Goal: Task Accomplishment & Management: Manage account settings

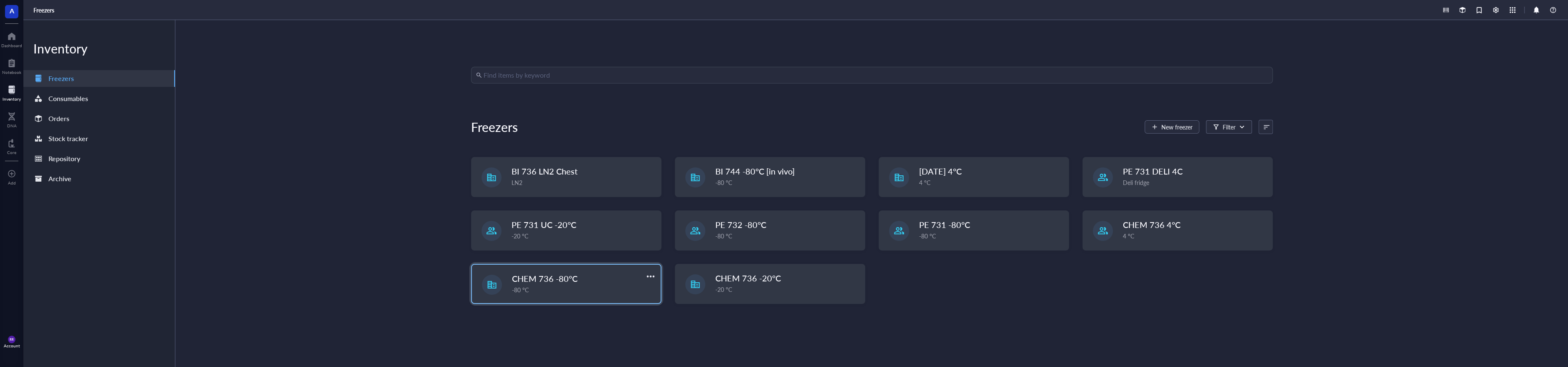
click at [561, 282] on span "CHEM 736 -80°C" at bounding box center [545, 278] width 66 height 12
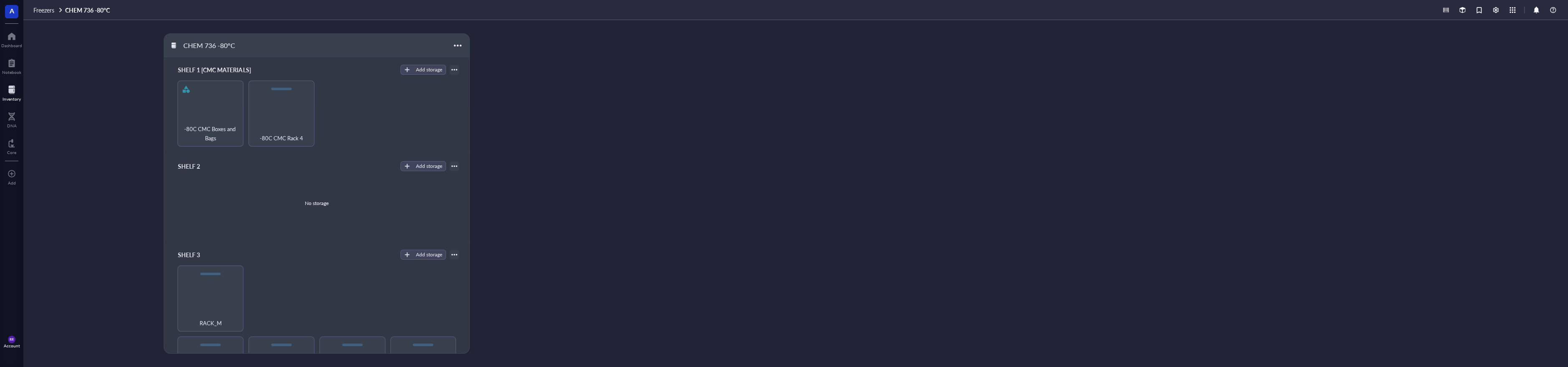
scroll to position [136, 0]
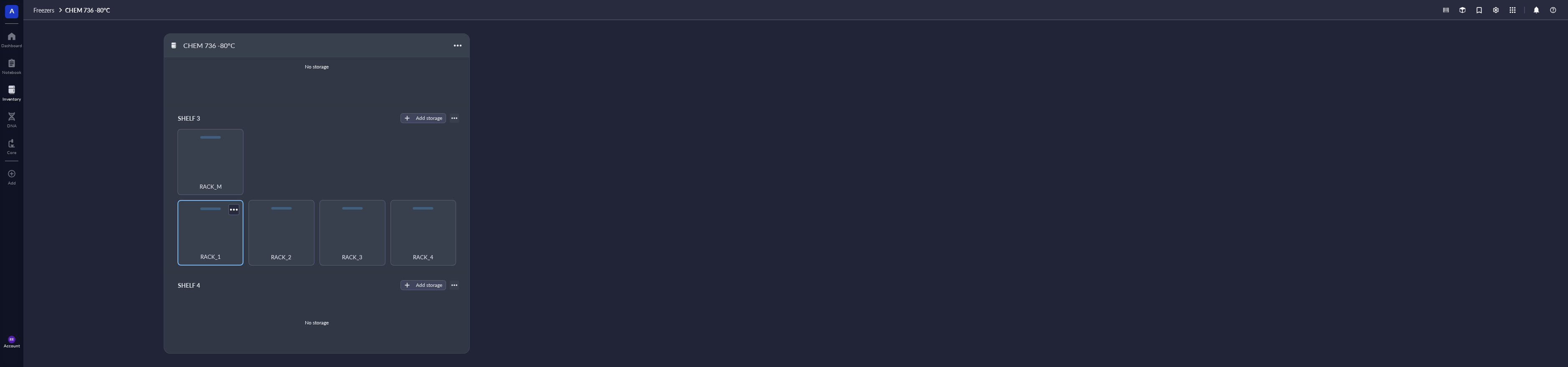
click at [206, 239] on div "RACK_1" at bounding box center [211, 233] width 66 height 66
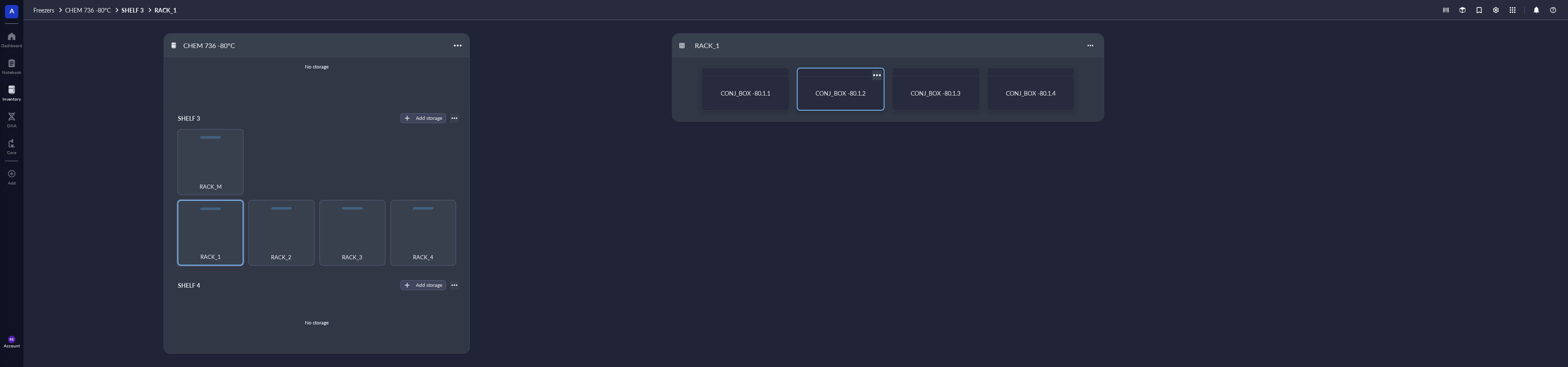
click at [849, 88] on div "CONJ_BOX -80.1.2" at bounding box center [841, 93] width 79 height 26
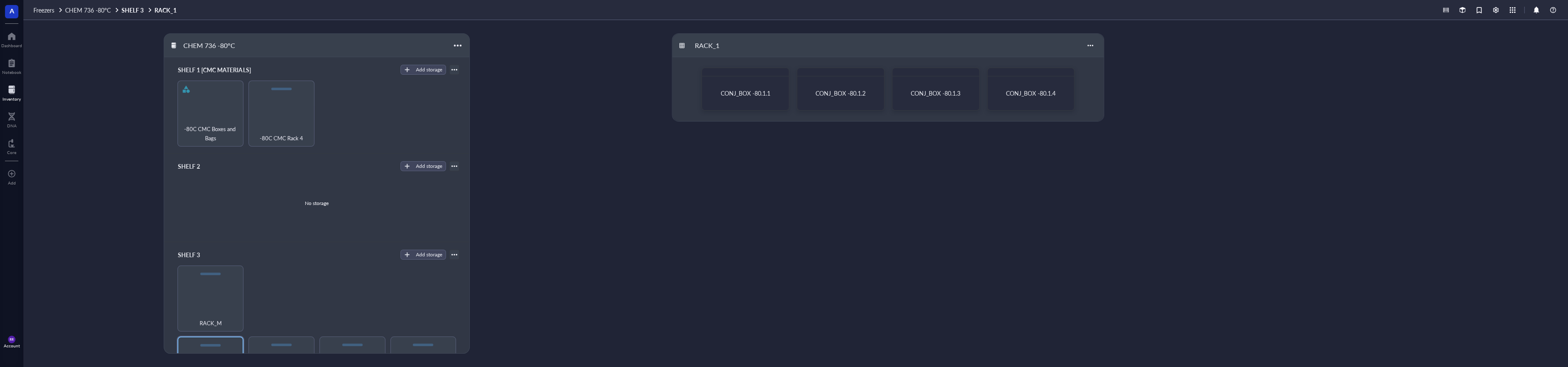
scroll to position [136, 0]
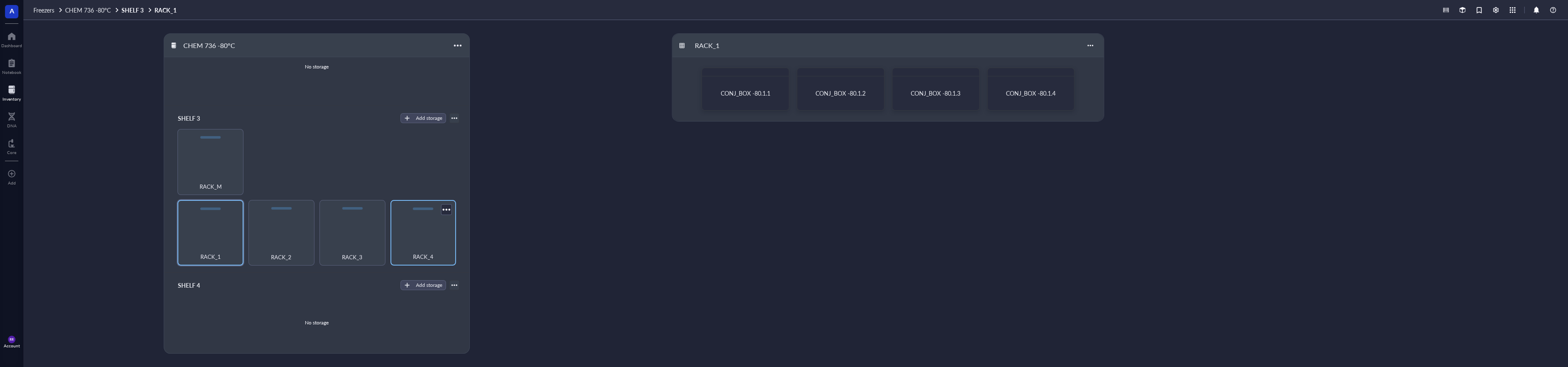
click at [289, 241] on div "RACK_2" at bounding box center [281, 233] width 66 height 66
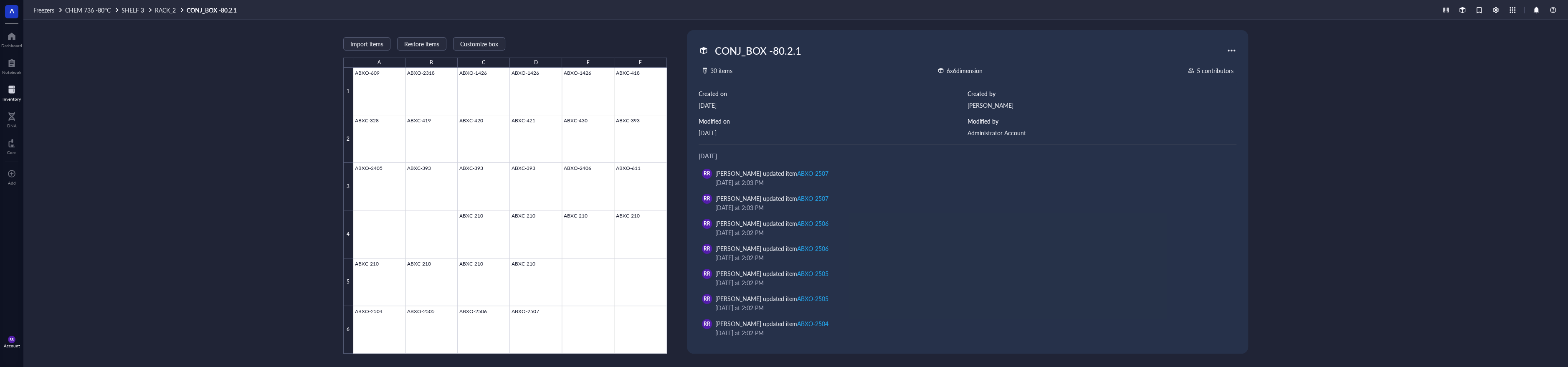
click at [164, 12] on span "RACK_2" at bounding box center [166, 10] width 21 height 9
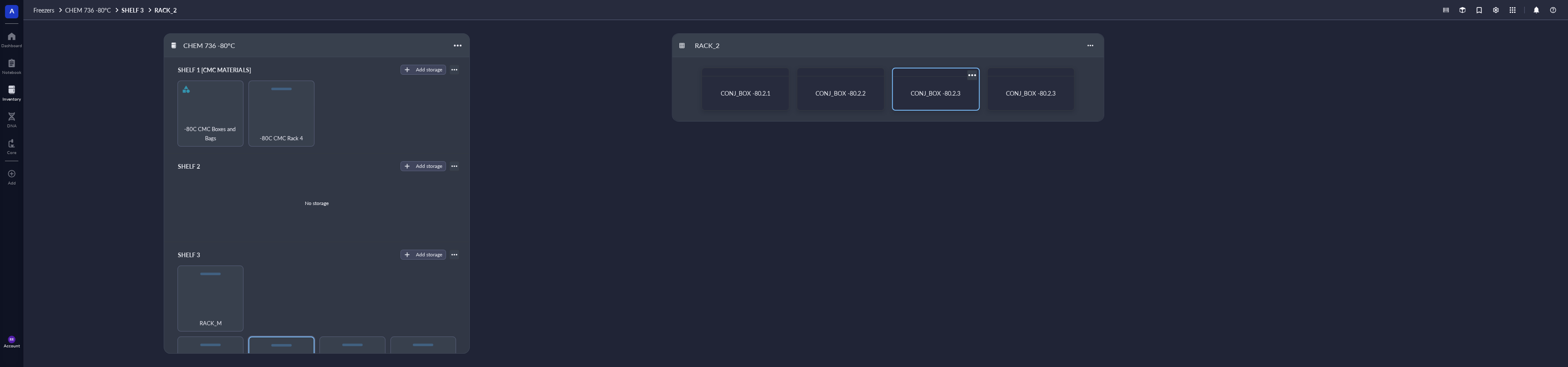
click at [917, 89] on span "CONJ_BOX -80.2.3" at bounding box center [936, 93] width 50 height 9
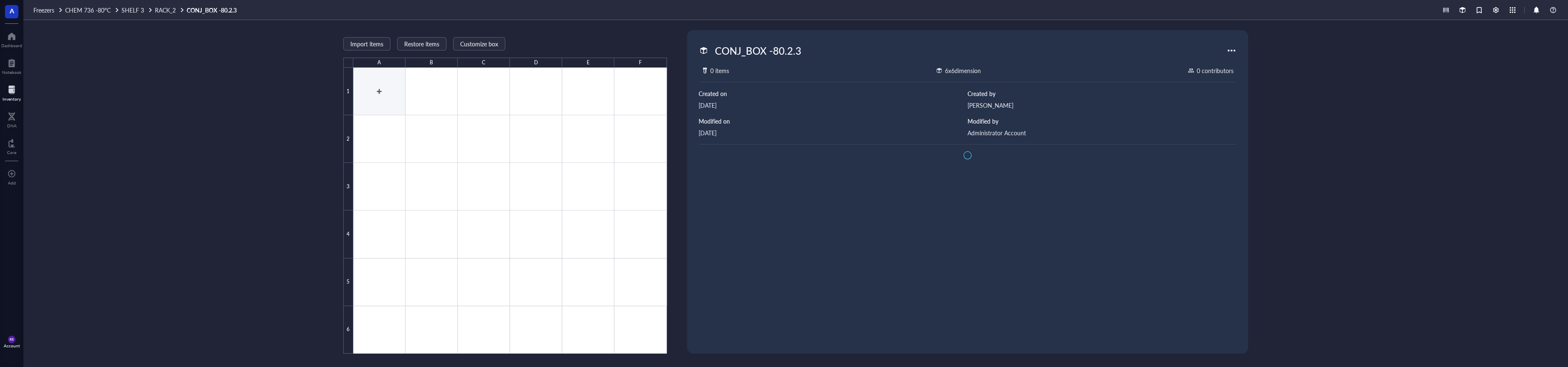
type textarea "Keep everyone on the same page…"
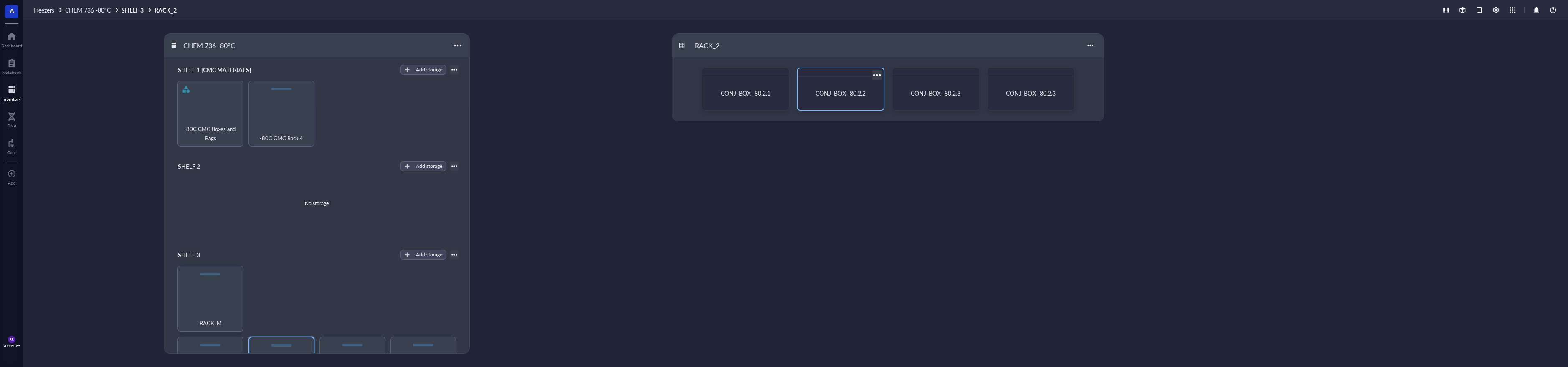
click at [837, 95] on span "CONJ_BOX -80.2.2" at bounding box center [841, 93] width 50 height 9
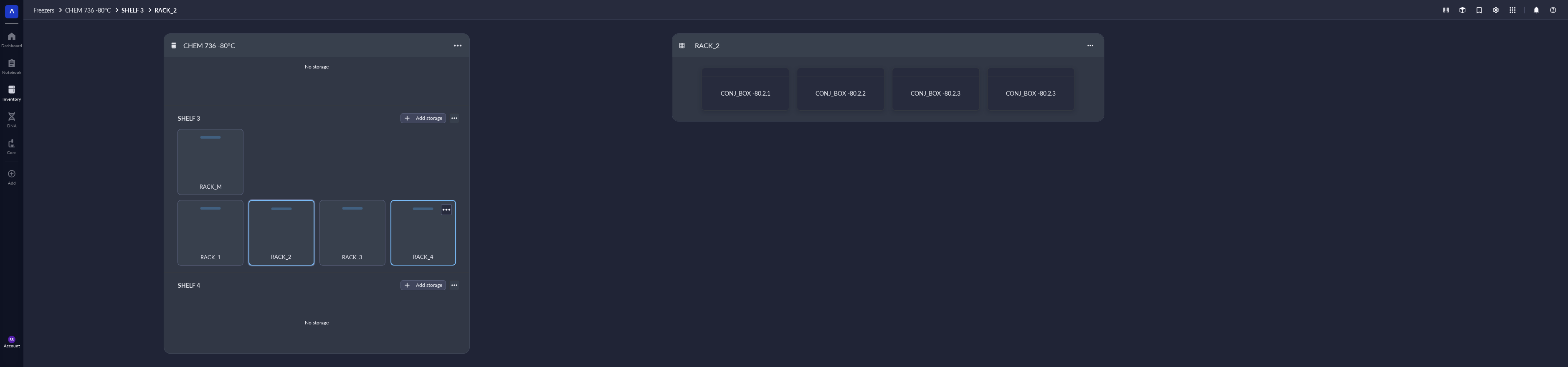
click at [413, 240] on div "RACK_4" at bounding box center [423, 233] width 66 height 66
click at [290, 240] on div "RACK_2" at bounding box center [281, 233] width 66 height 66
click at [775, 82] on div "CONJ_BOX -80.2.1" at bounding box center [745, 93] width 79 height 26
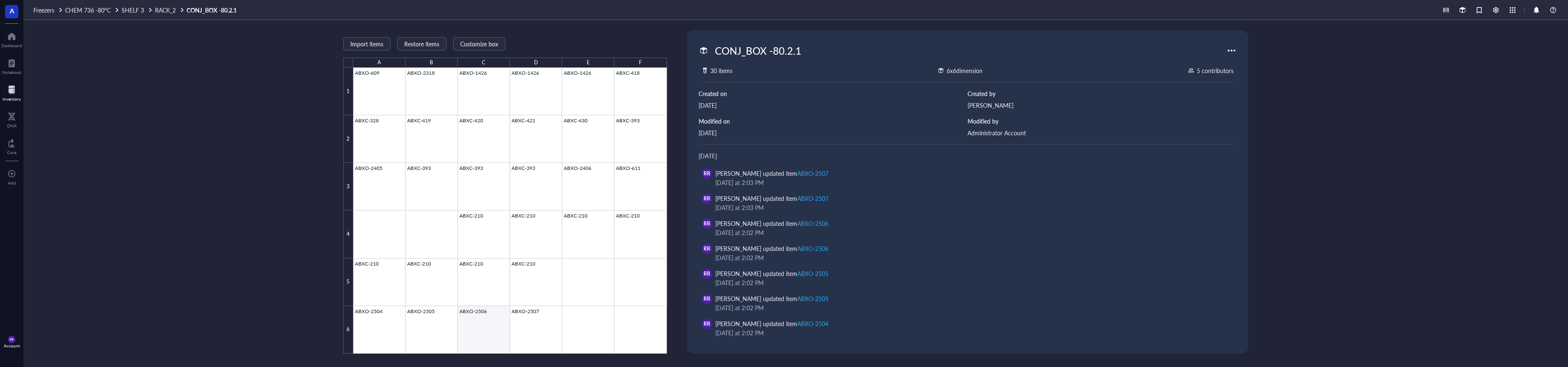
click at [492, 326] on div at bounding box center [509, 211] width 313 height 286
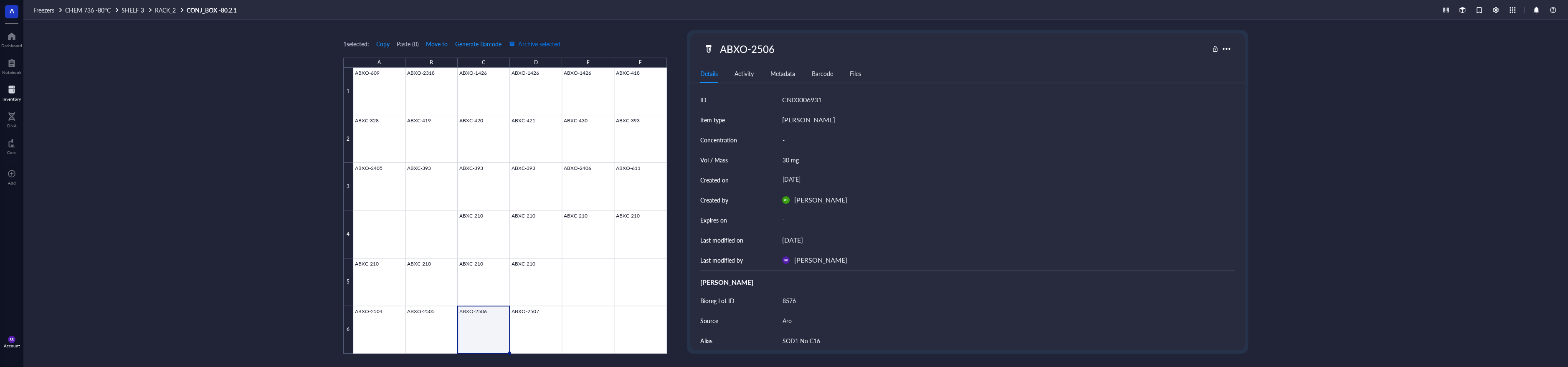
click at [529, 48] on button "Archive selected" at bounding box center [535, 44] width 52 height 13
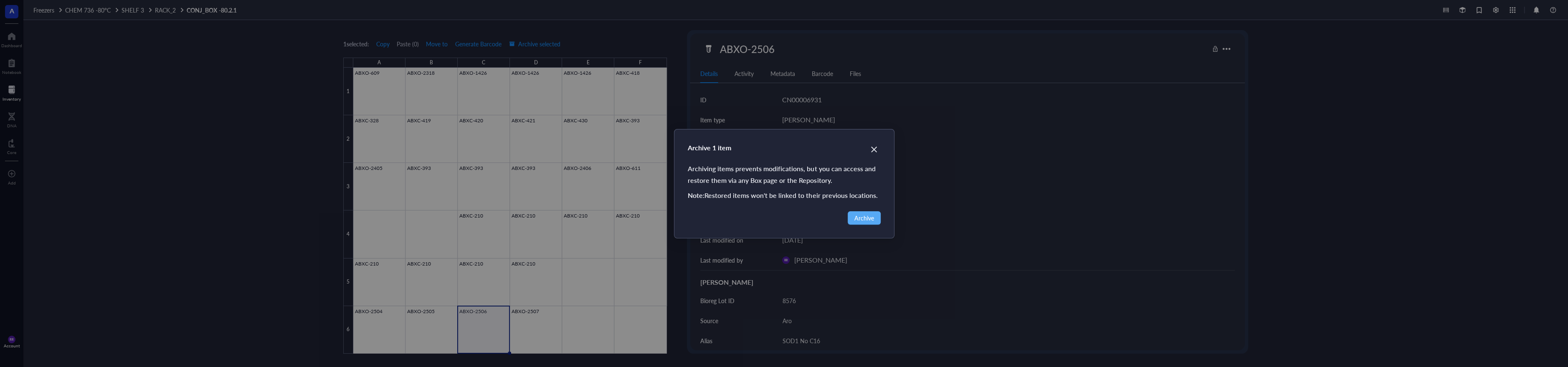
click at [847, 220] on div "Archive" at bounding box center [784, 218] width 193 height 13
click at [855, 218] on span "Archive" at bounding box center [864, 218] width 19 height 9
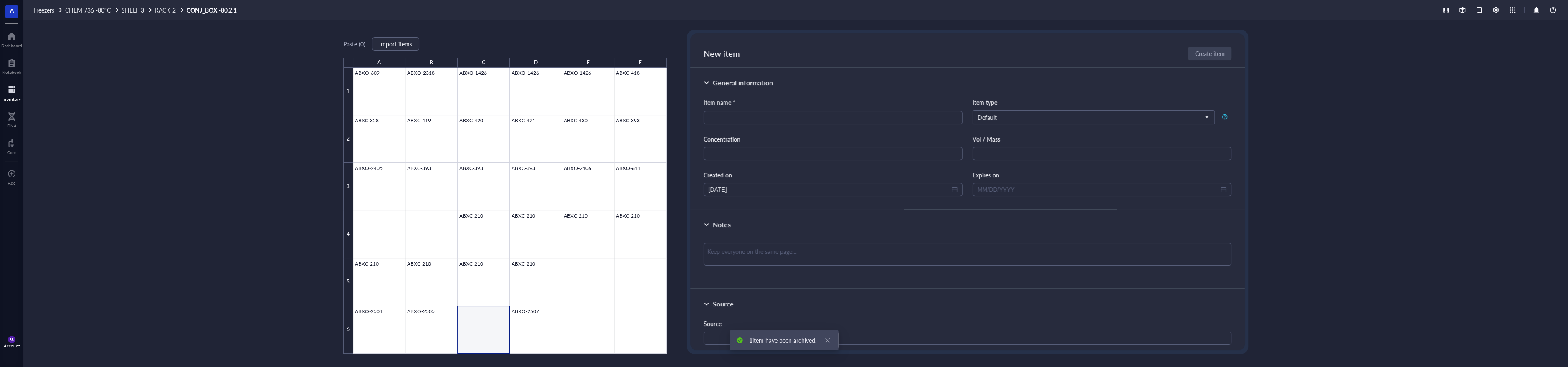
click at [528, 324] on div at bounding box center [509, 211] width 313 height 286
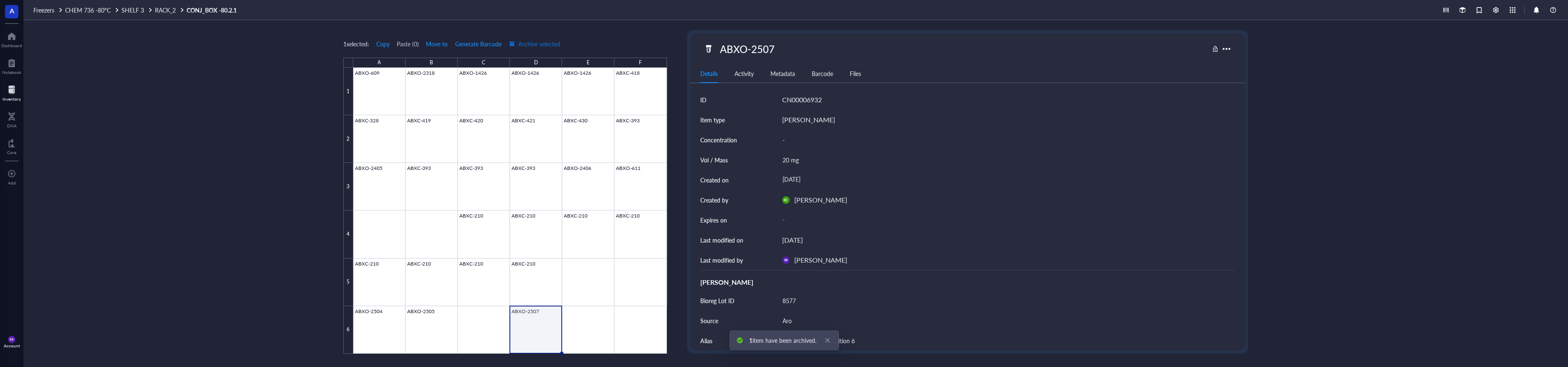
click at [528, 38] on button "Archive selected" at bounding box center [535, 44] width 52 height 13
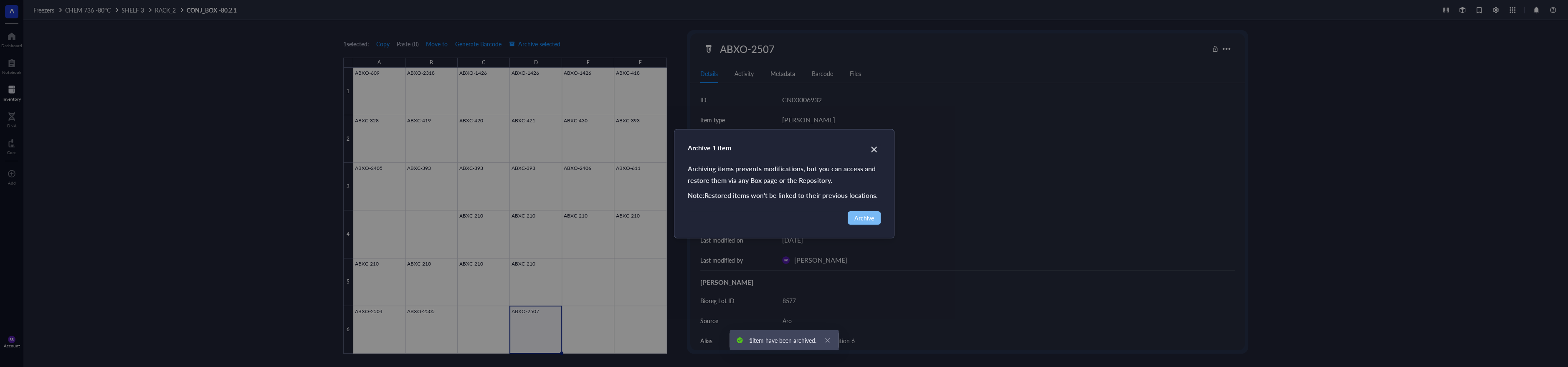
click at [863, 220] on span "Archive" at bounding box center [864, 218] width 19 height 9
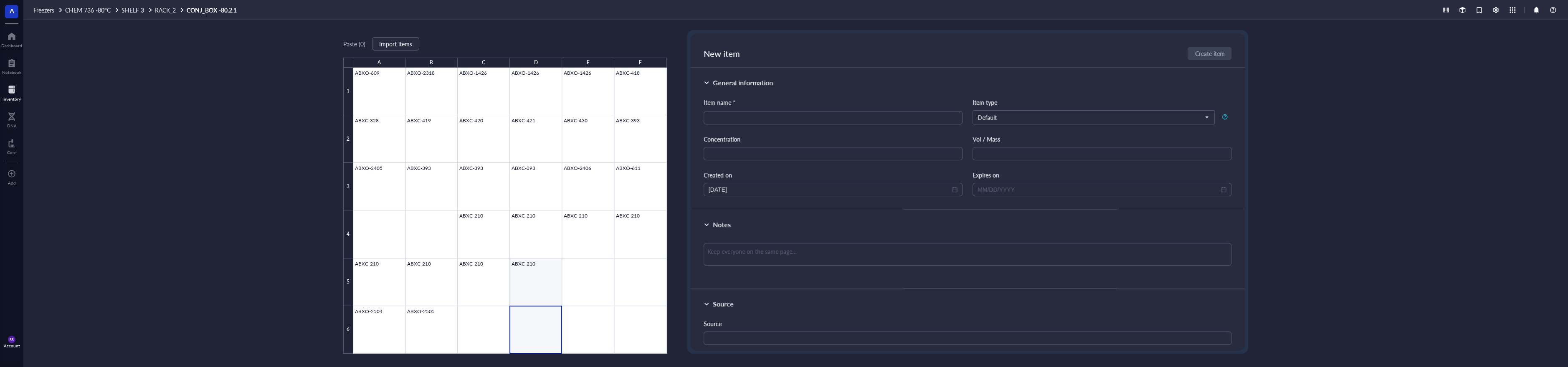
click at [543, 278] on div at bounding box center [509, 211] width 313 height 286
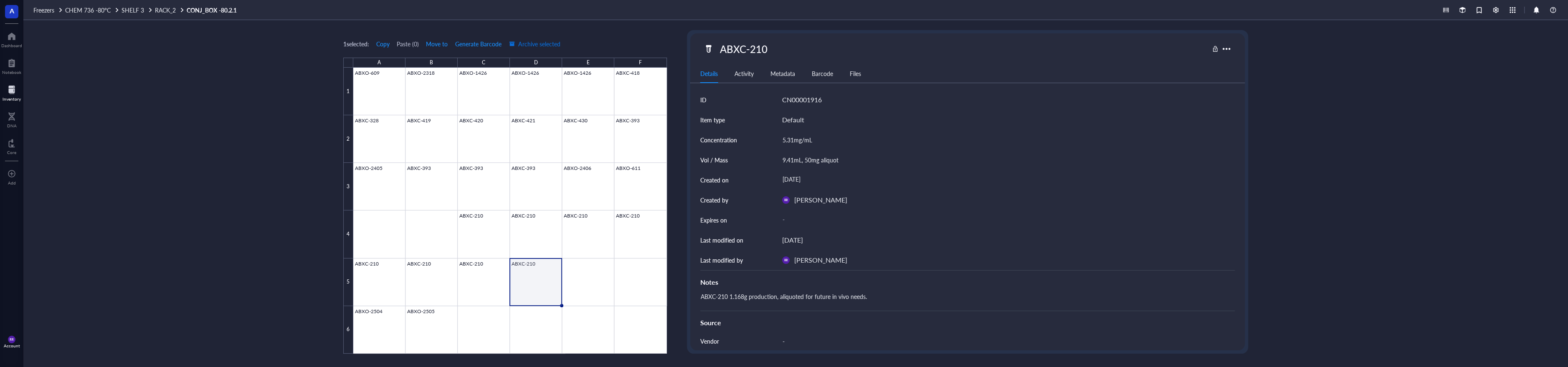
click at [533, 49] on button "Archive selected" at bounding box center [535, 44] width 52 height 13
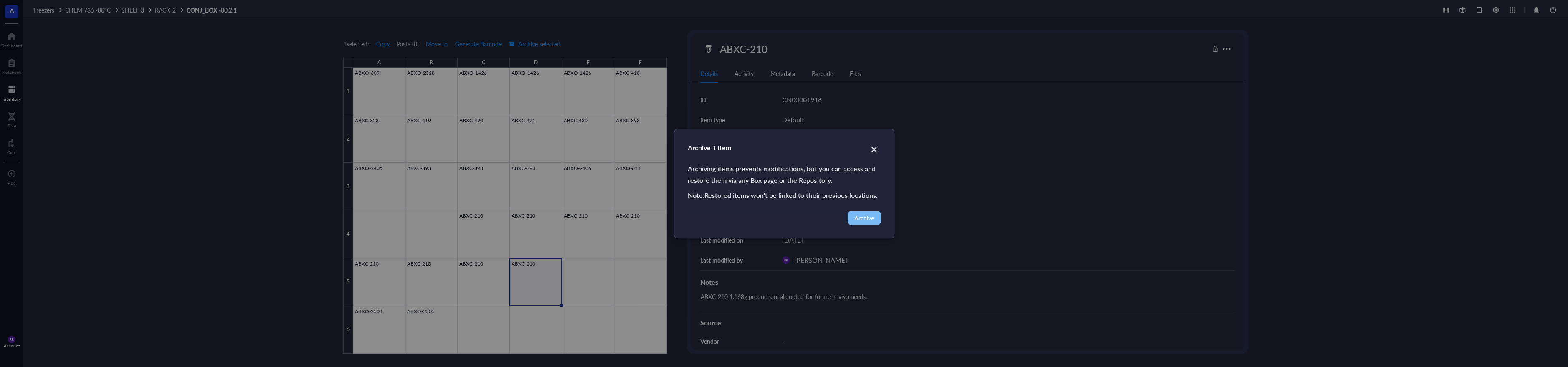
click at [855, 219] on span "Archive" at bounding box center [864, 218] width 19 height 9
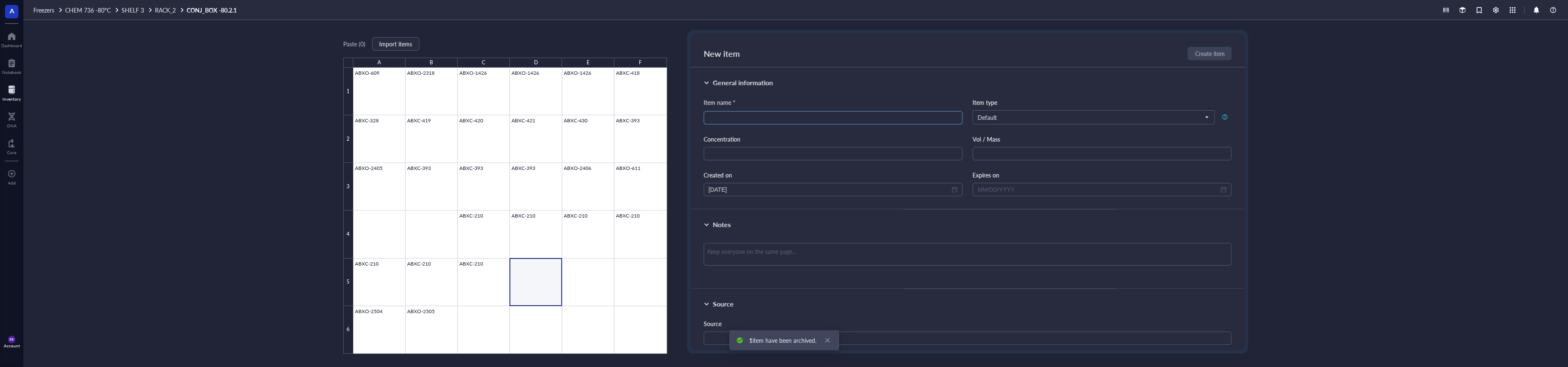
click at [754, 113] on input "search" at bounding box center [833, 117] width 249 height 13
click at [1066, 111] on input "search" at bounding box center [1090, 117] width 225 height 13
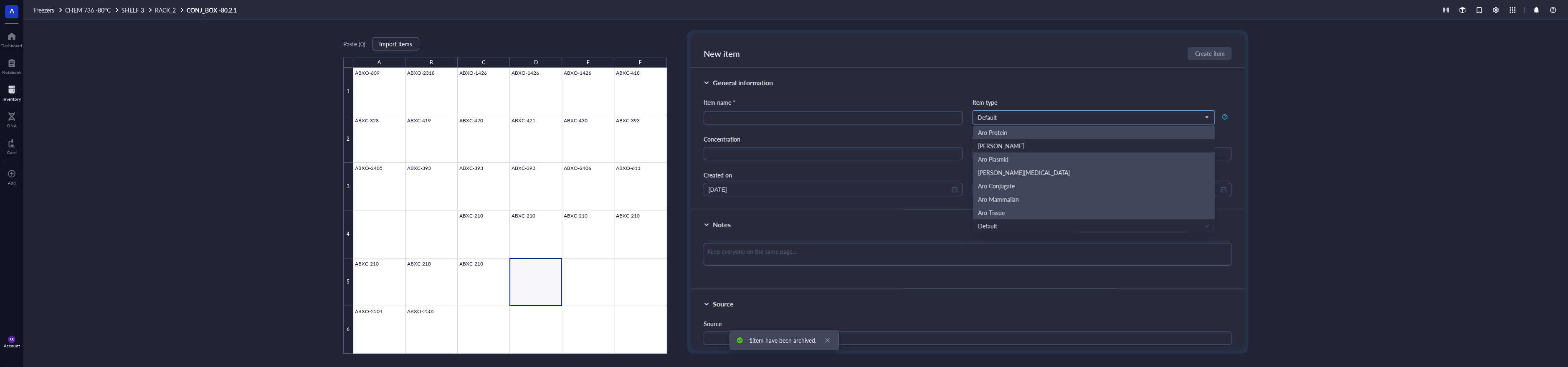
click at [1071, 145] on div "[PERSON_NAME]" at bounding box center [1094, 145] width 232 height 9
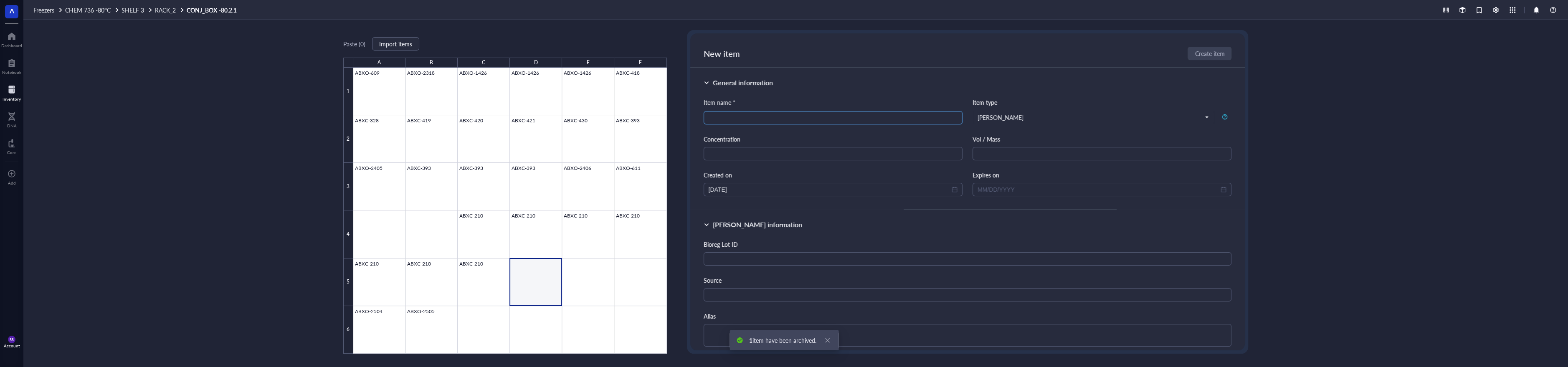
click at [855, 121] on input "search" at bounding box center [833, 117] width 249 height 13
type input "ABXXS-1"
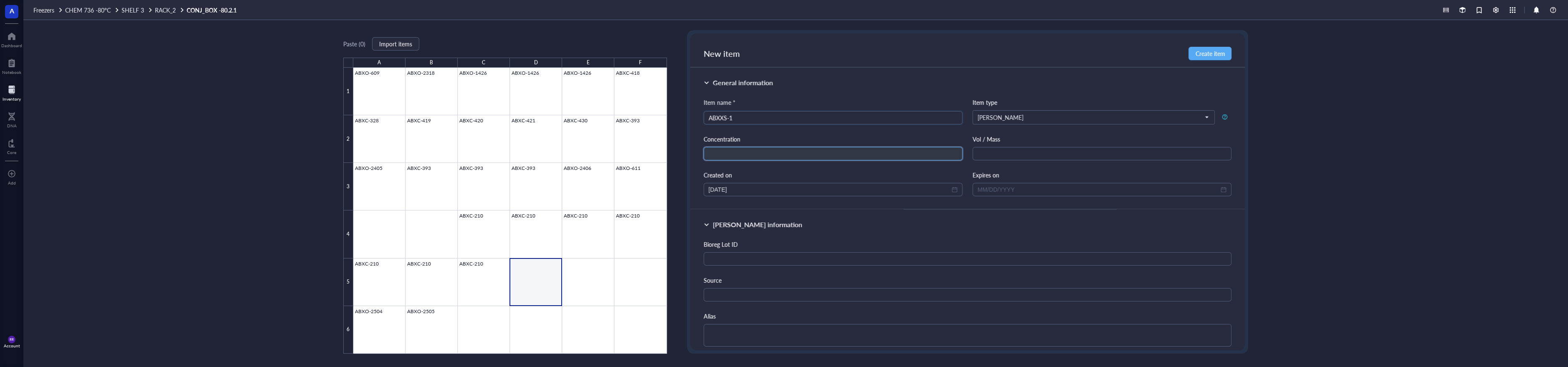
click at [814, 156] on input "text" at bounding box center [833, 153] width 259 height 13
type input "52 mg/mL"
click at [992, 152] on input "text" at bounding box center [1102, 153] width 259 height 13
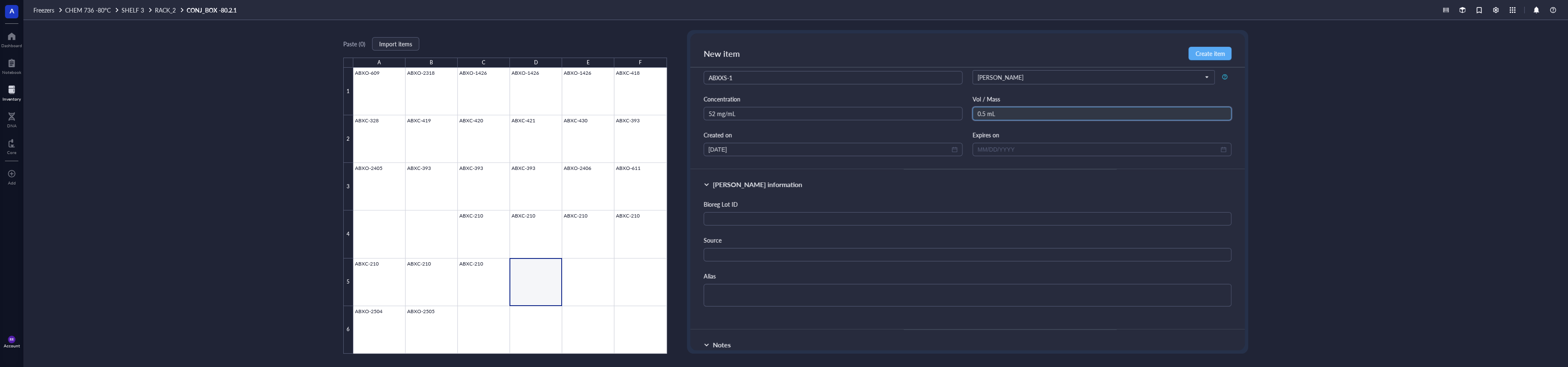
scroll to position [107, 0]
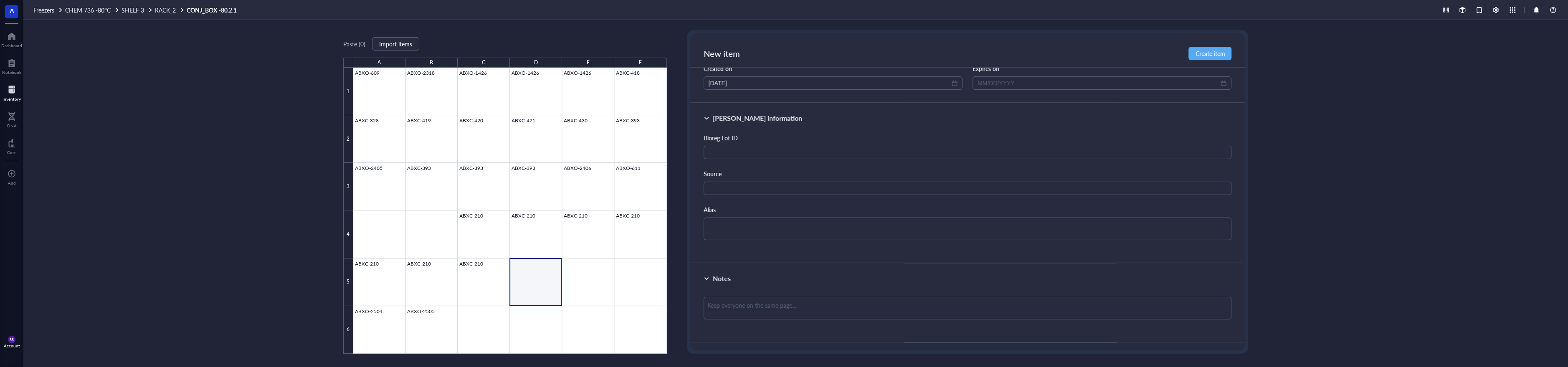
type input "0.5 mL"
click at [786, 143] on div "Bioreg Lot ID" at bounding box center [968, 146] width 528 height 26
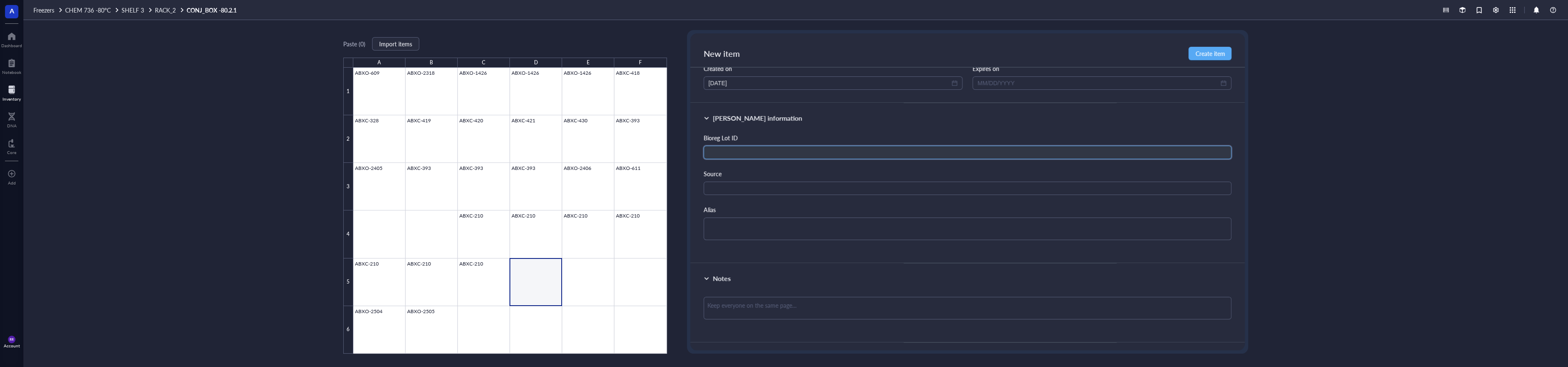
click at [784, 148] on input "text" at bounding box center [968, 152] width 528 height 13
type input "8640"
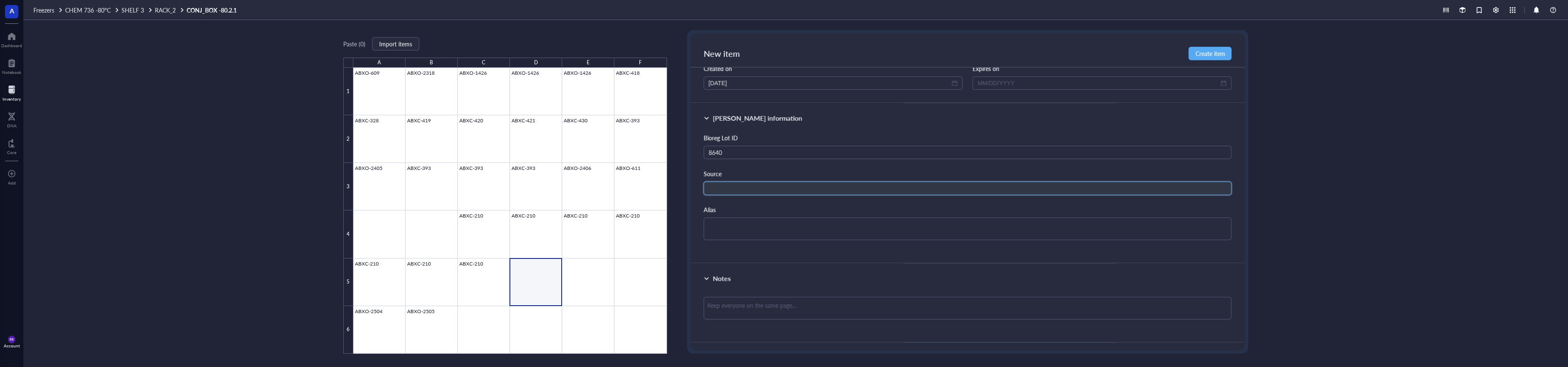
click at [776, 183] on input "text" at bounding box center [968, 188] width 528 height 13
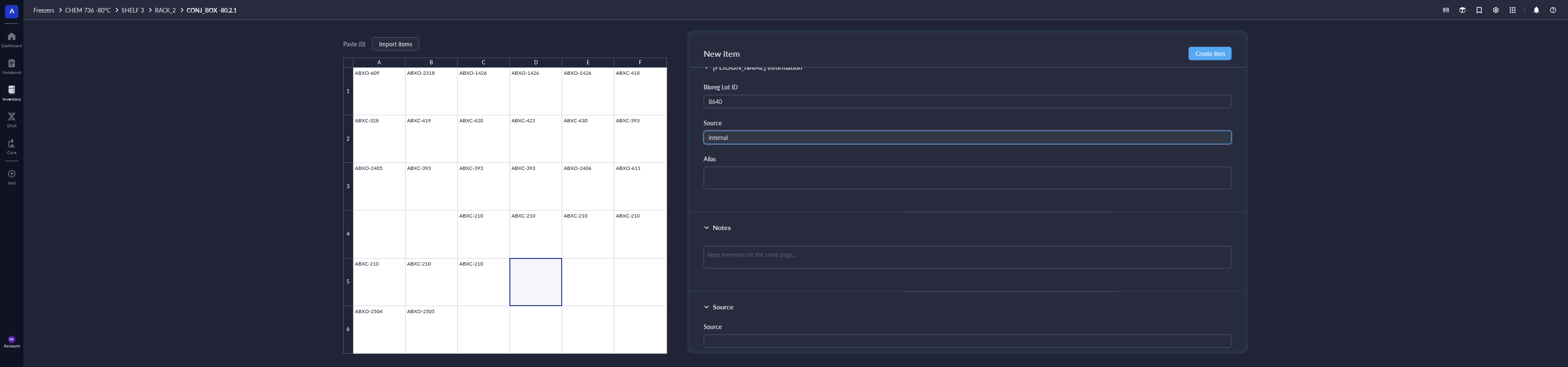
scroll to position [159, 0]
type input "internal"
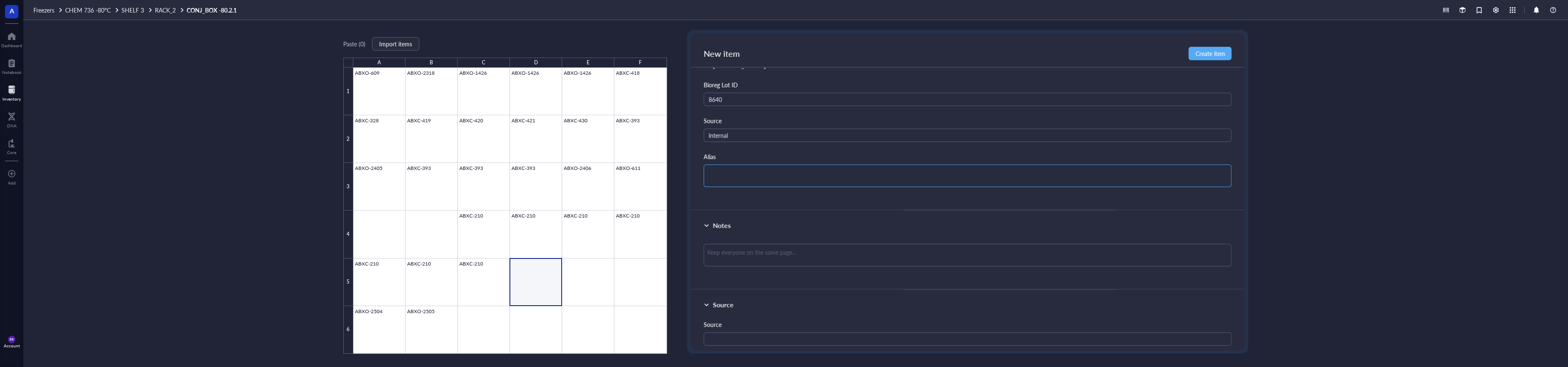
click at [771, 164] on textarea at bounding box center [968, 175] width 528 height 23
type textarea "A"
type textarea "AB"
type textarea "ABX"
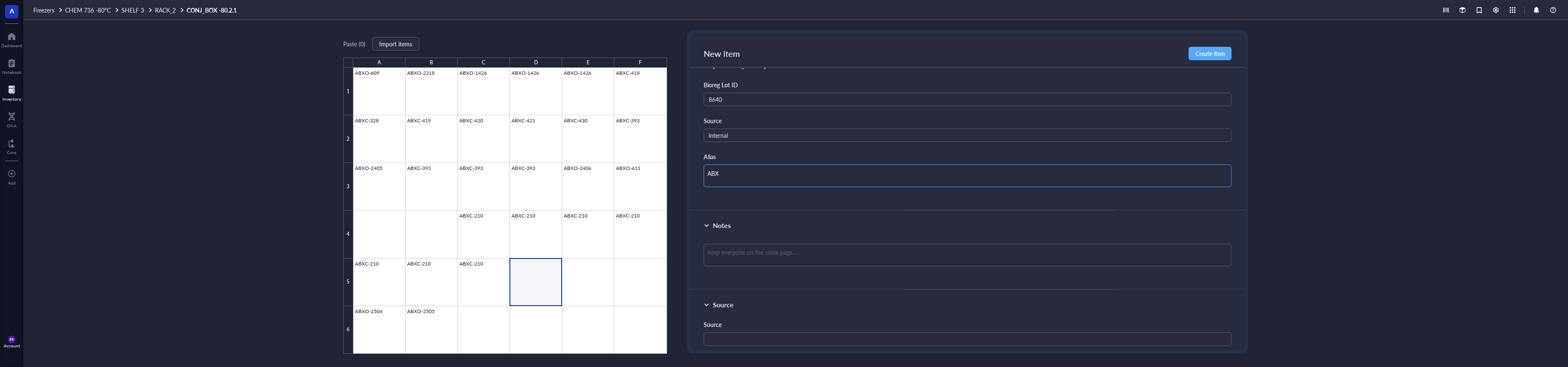
type textarea "ABXO"
type textarea "ABXO-"
type textarea "ABXO-2"
type textarea "ABXO-21"
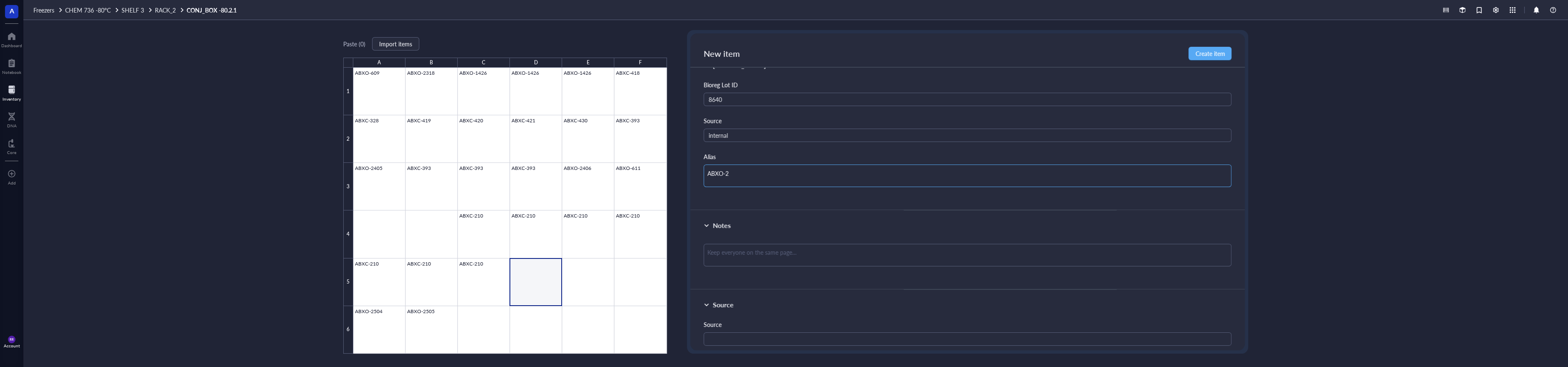
type textarea "ABXO-21"
type textarea "ABXO-218"
type textarea "ABXO-2188"
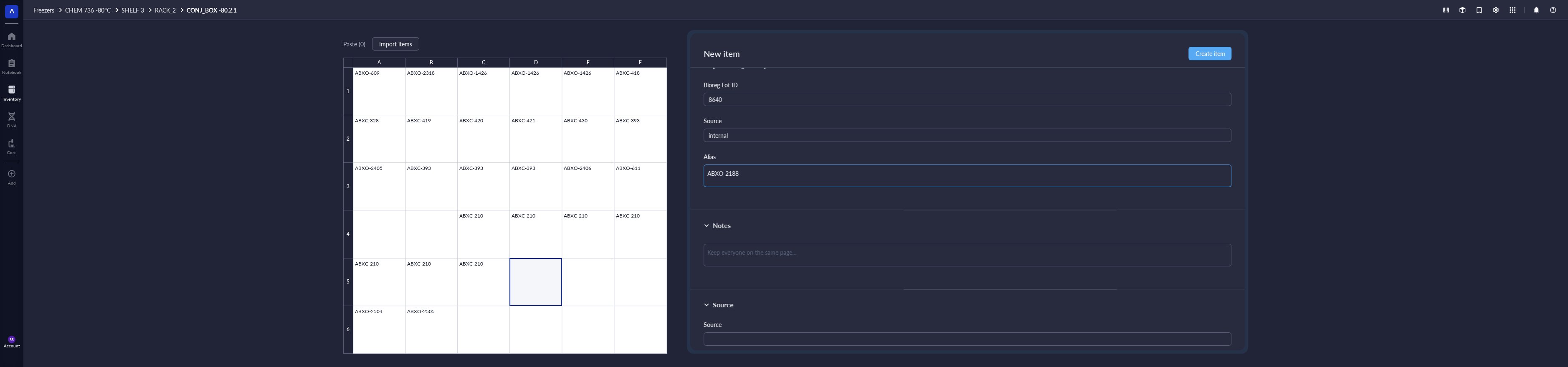
type textarea "ABXO-2188"
type textarea "ABXO-2188 S"
type textarea "ABXO-2188 Si"
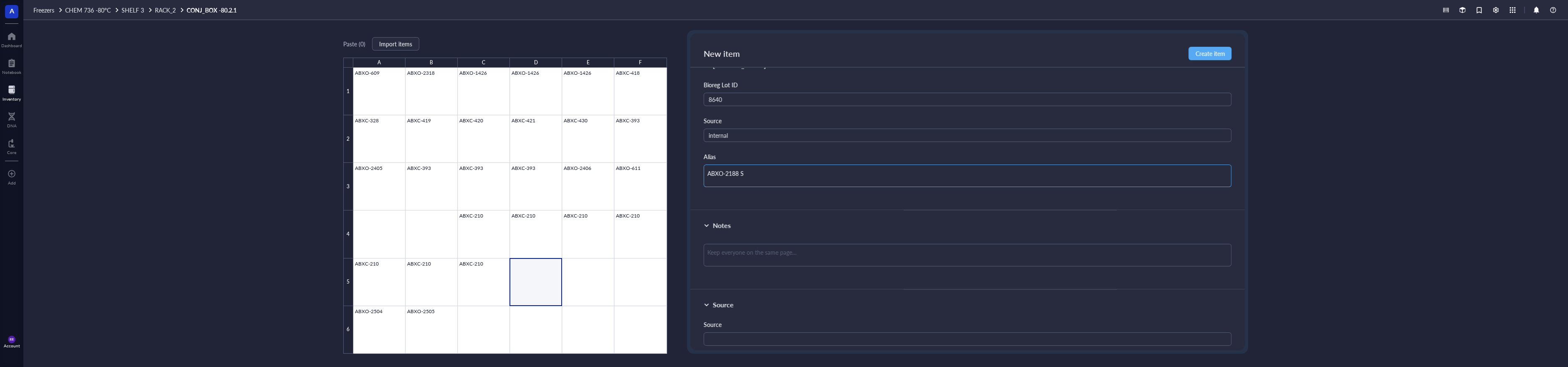
type textarea "ABXO-2188 Si"
type textarea "ABXO-2188 Sin"
type textarea "ABXO-2188 Sing"
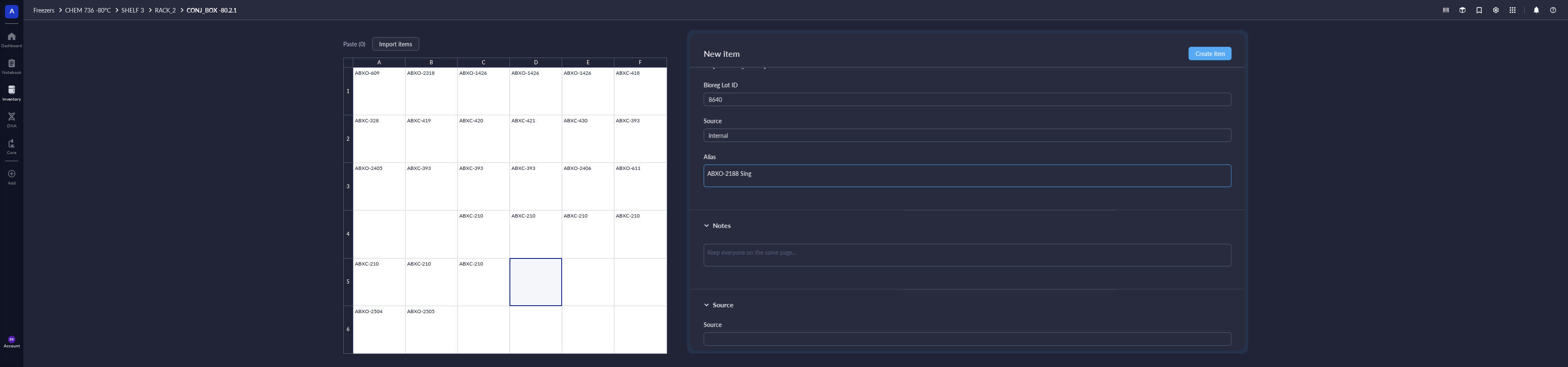
type textarea "ABXO-2188 Singl"
type textarea "ABXO-2188 Single"
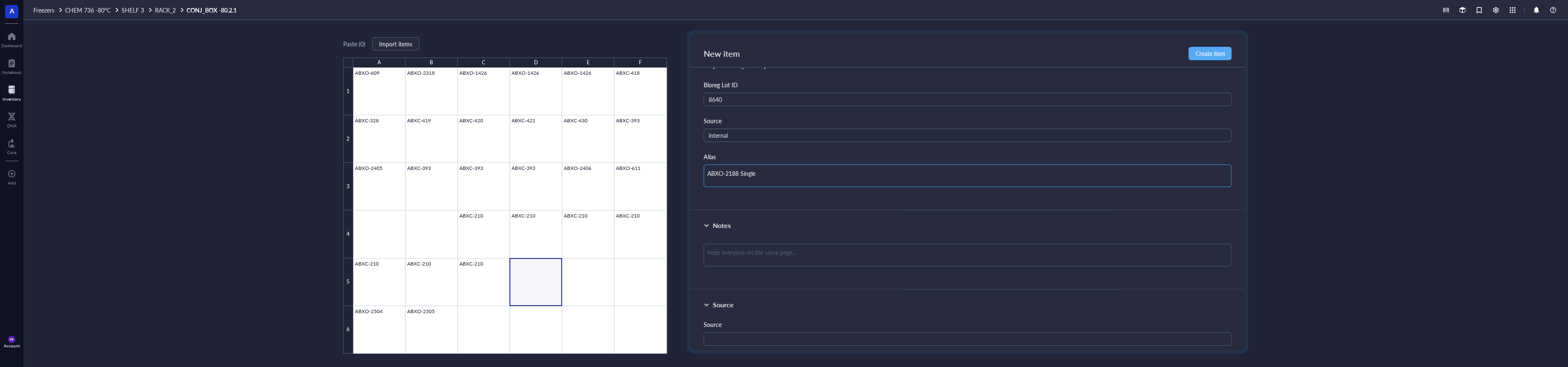
type textarea "ABXO-2188 Single"
type textarea "ABXO-2188 Single S"
type textarea "ABXO-2188 Single Se"
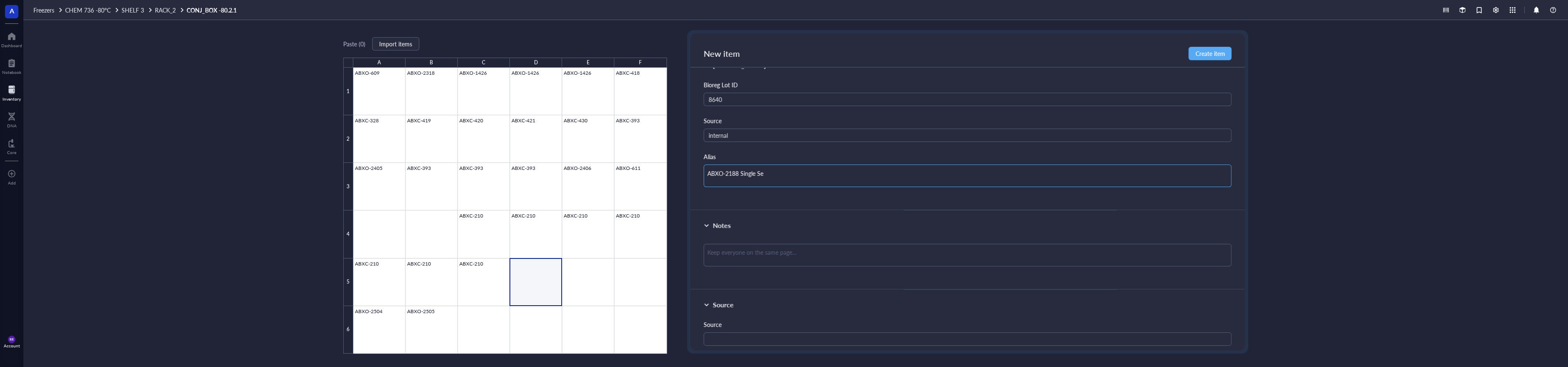
type textarea "ABXO-2188 Single Sen"
type textarea "ABXO-2188 Single Sens"
type textarea "ABXO-2188 Single Sense"
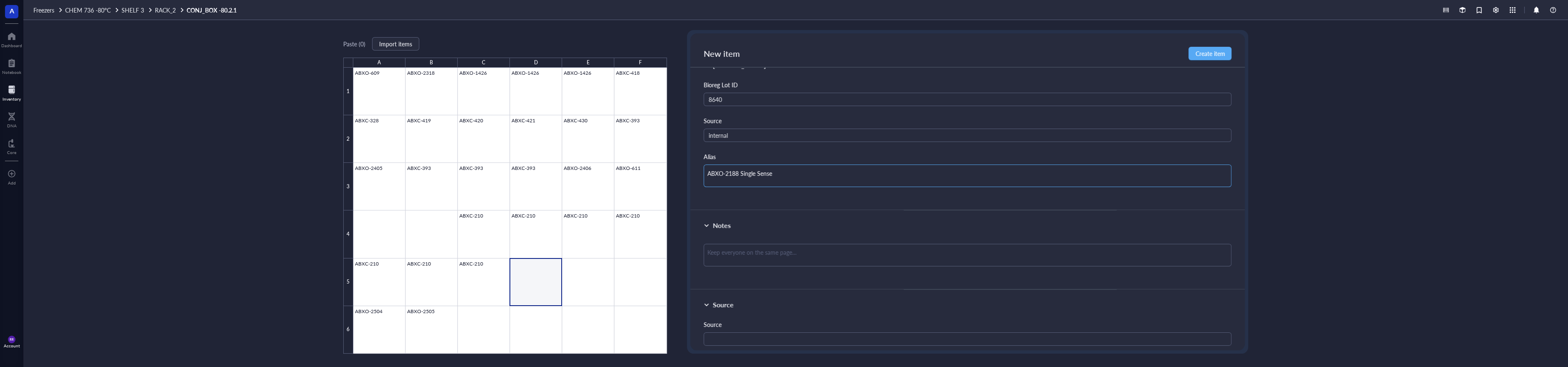
type textarea "ABXO-2188 Single Sense"
type textarea "ABXO-2188 Single Sense S"
type textarea "ABXO-2188 Single Sense St"
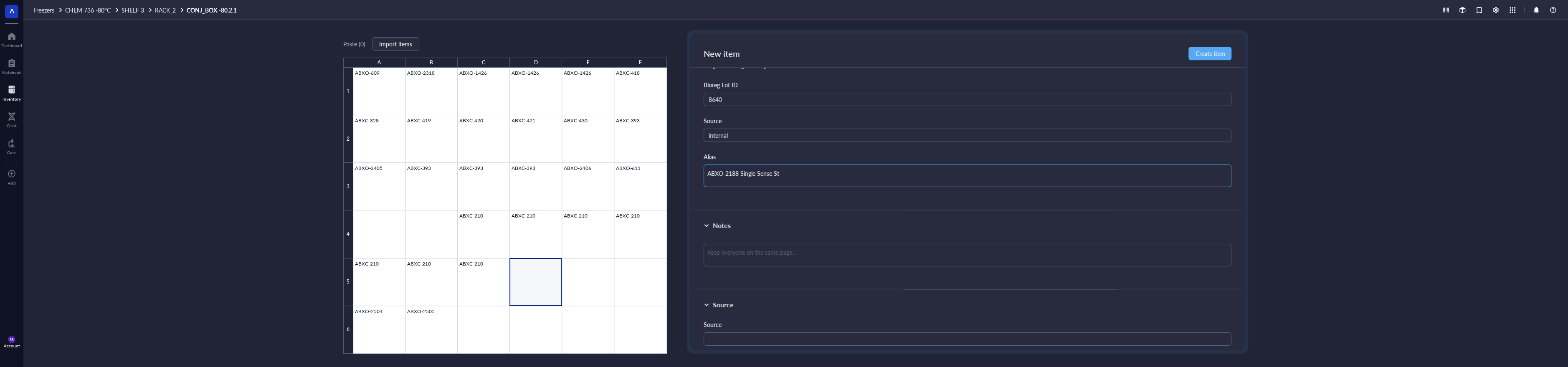
type textarea "ABXO-2188 Single Sense Str"
type textarea "ABXO-2188 Single Sense Stra"
type textarea "ABXO-2188 Single Sense Stran"
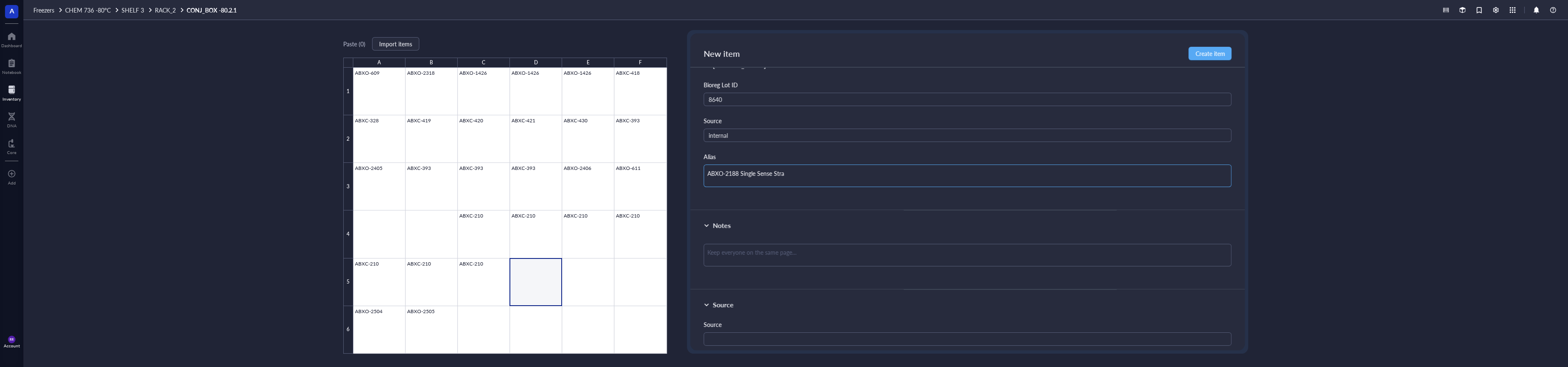
type textarea "ABXO-2188 Single Sense Stran"
type textarea "ABXO-2188 Single Sense Strand"
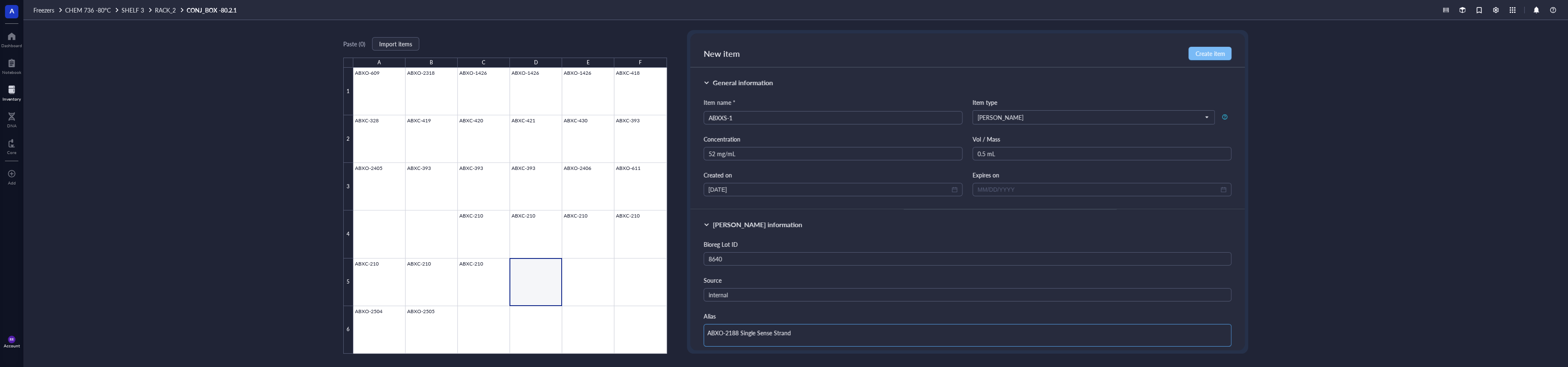
type textarea "ABXO-2188 Single Sense Strand"
click at [1205, 47] on button "Create item" at bounding box center [1209, 54] width 43 height 13
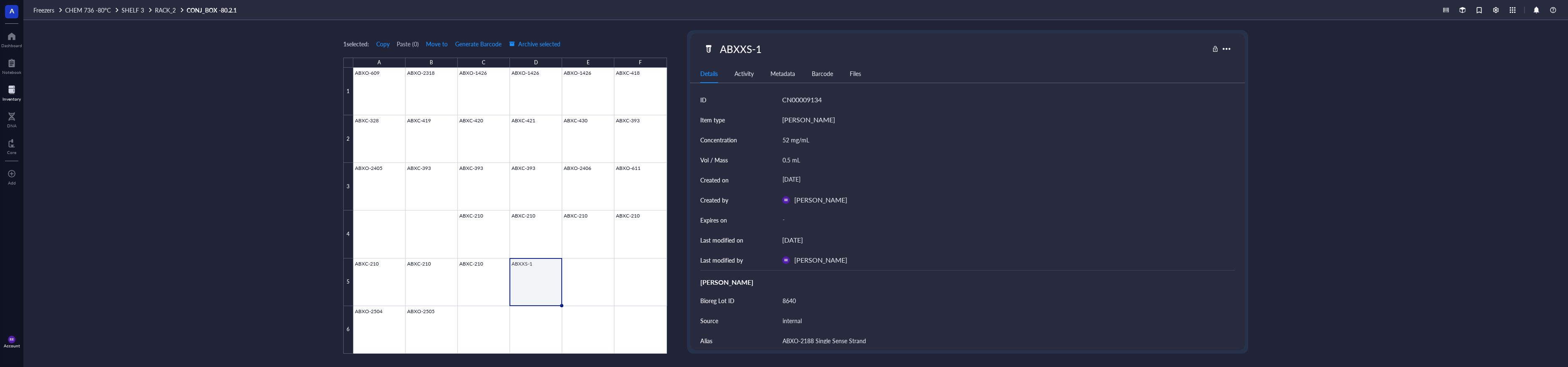
click at [1441, 180] on div "1 selected: Copy Paste ( 0 ) Move to Generate Barcode Archive selected A B C D …" at bounding box center [796, 194] width 1545 height 347
